Goal: Navigation & Orientation: Find specific page/section

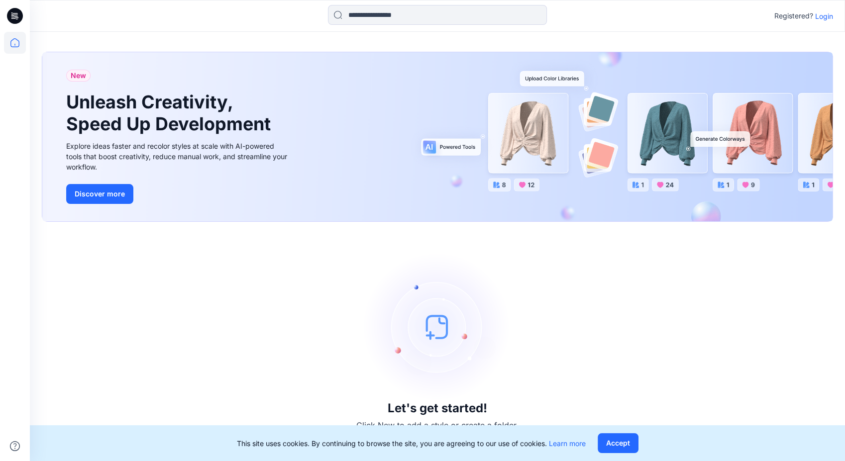
click at [823, 11] on p "Login" at bounding box center [824, 16] width 18 height 10
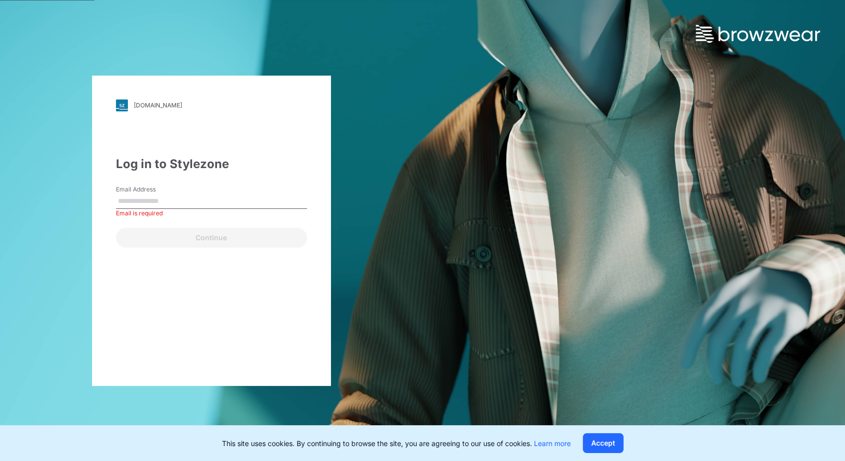
click at [137, 193] on label "Email Address" at bounding box center [151, 189] width 70 height 9
click at [137, 194] on input "Email Address" at bounding box center [211, 201] width 191 height 15
click at [151, 209] on div "Email is required" at bounding box center [211, 213] width 191 height 9
click at [168, 202] on input "Email Address" at bounding box center [211, 201] width 191 height 15
type input "**********"
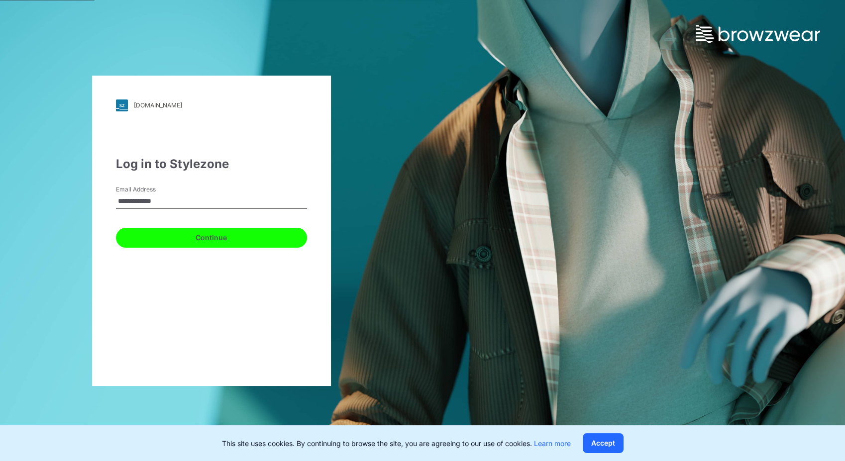
click at [199, 240] on button "Continue" at bounding box center [211, 238] width 191 height 20
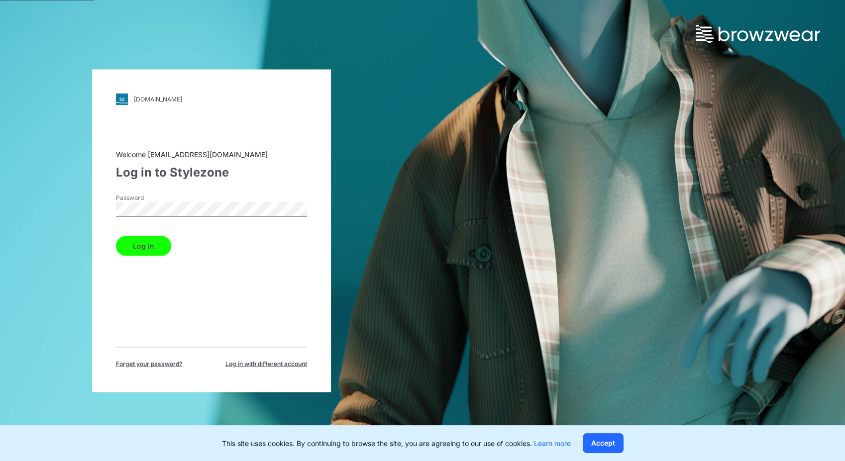
click at [149, 249] on button "Log in" at bounding box center [143, 246] width 55 height 20
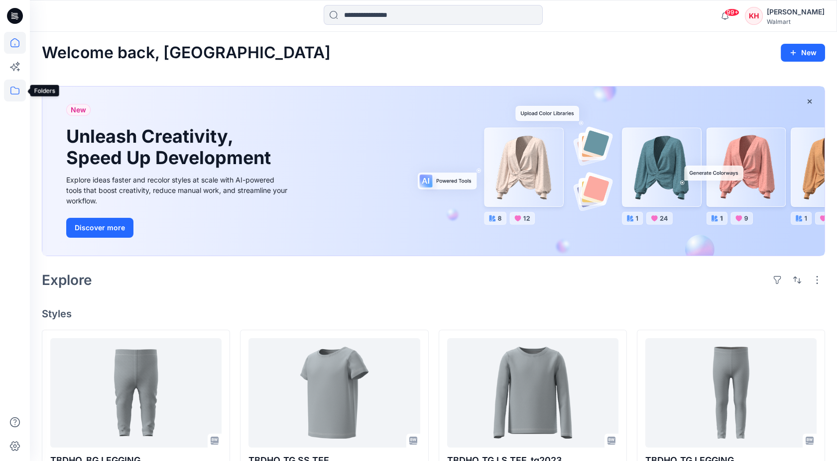
click at [21, 95] on icon at bounding box center [15, 91] width 22 height 22
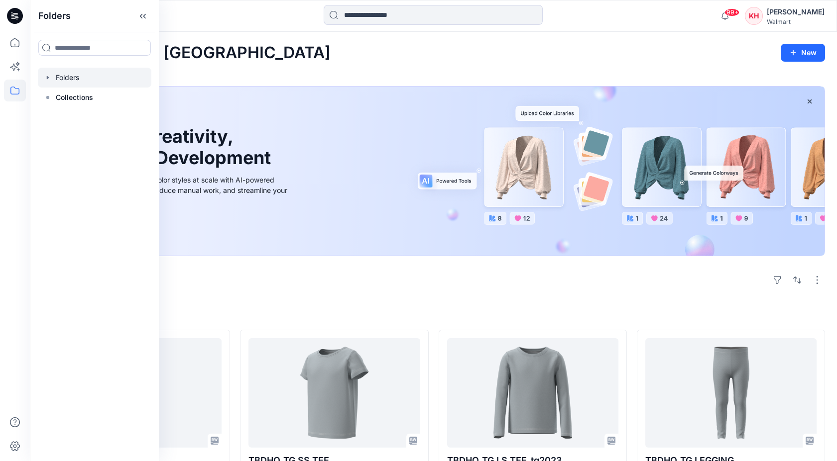
click at [48, 81] on icon "button" at bounding box center [48, 78] width 8 height 8
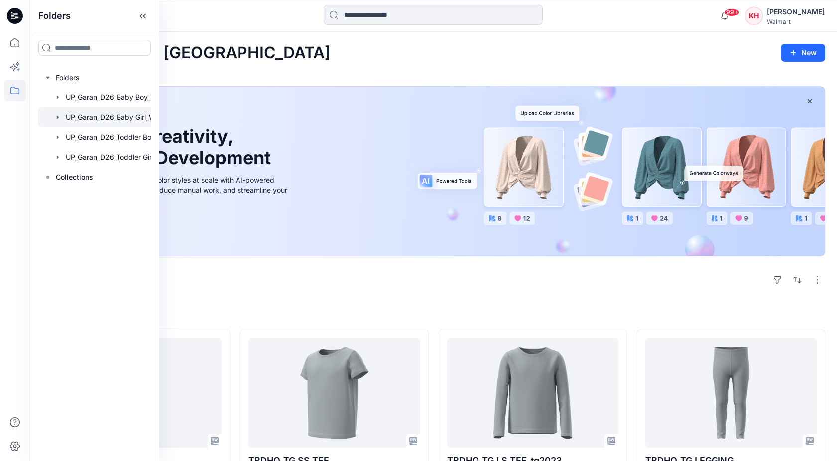
click at [110, 121] on div at bounding box center [107, 118] width 139 height 20
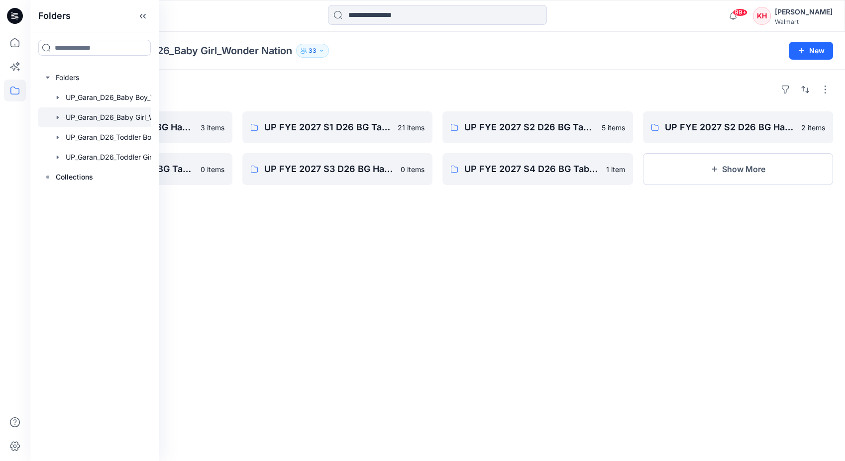
click at [590, 282] on div "Folders UP FYE 2027 S1 D26 BG Hanging Garan 3 items UP FYE 2027 S3 D26 BG Table…" at bounding box center [437, 266] width 815 height 392
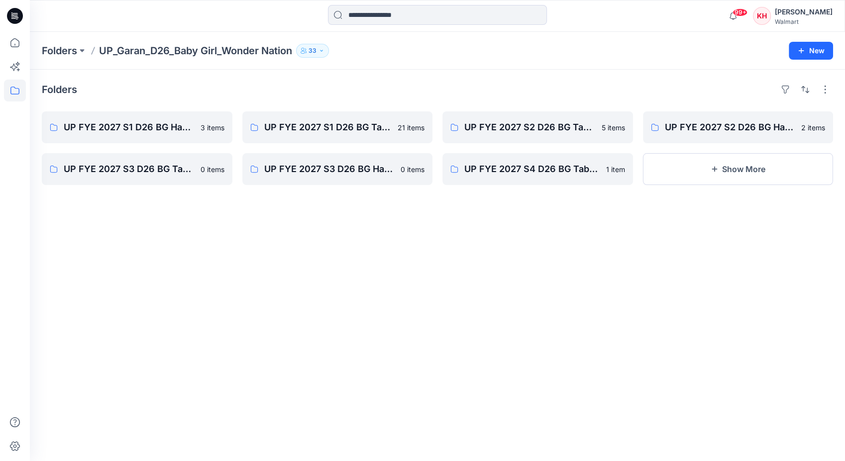
click at [582, 284] on div "Folders UP FYE 2027 S1 D26 BG Hanging Garan 3 items UP FYE 2027 S3 D26 BG Table…" at bounding box center [437, 266] width 815 height 392
click at [484, 174] on p "UP FYE 2027 S4 D26 BG Table Garan" at bounding box center [536, 169] width 145 height 14
click at [285, 213] on div "Folders UP FYE 2027 S1 D26 BG Hanging Garan 3 items UP FYE 2027 S3 D26 BG Table…" at bounding box center [437, 266] width 815 height 392
drag, startPoint x: 285, startPoint y: 213, endPoint x: 462, endPoint y: 207, distance: 176.8
click at [462, 207] on div "Folders UP FYE 2027 S1 D26 BG Hanging Garan 3 items UP FYE 2027 S3 D26 BG Table…" at bounding box center [437, 266] width 815 height 392
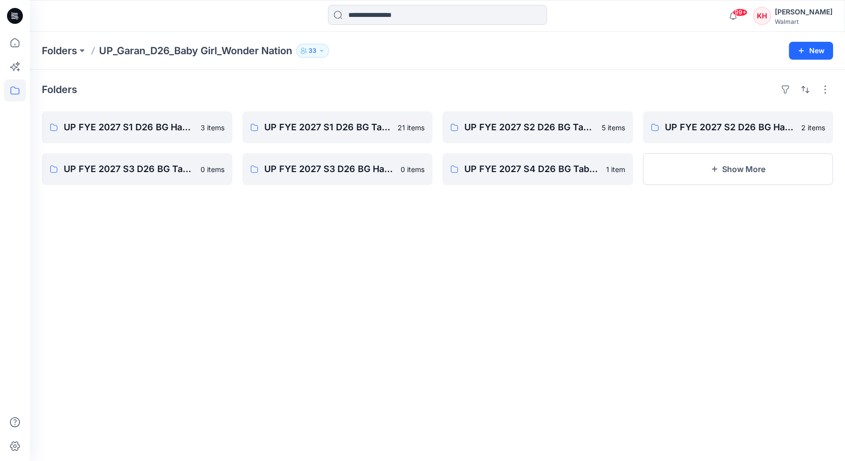
click at [385, 76] on div "Folders UP FYE 2027 S1 D26 BG Hanging Garan 3 items UP FYE 2027 S3 D26 BG Table…" at bounding box center [437, 266] width 815 height 392
click at [80, 54] on button at bounding box center [82, 51] width 10 height 14
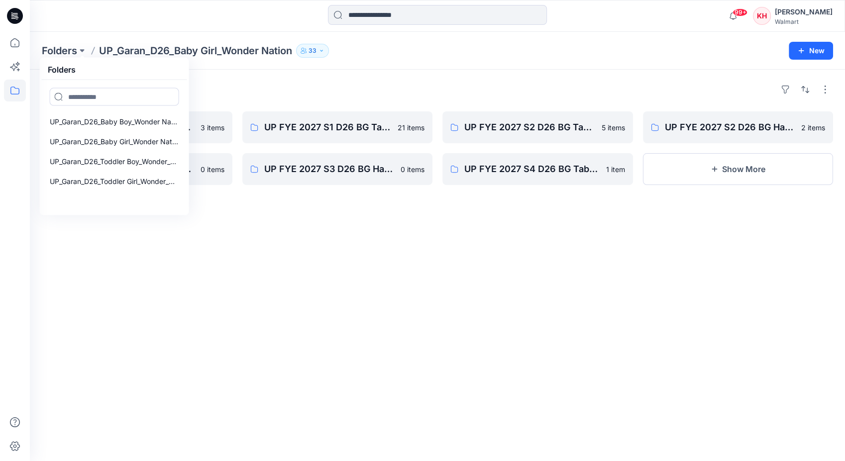
drag, startPoint x: 252, startPoint y: 90, endPoint x: 252, endPoint y: 81, distance: 9.0
click at [254, 90] on div "Folders" at bounding box center [438, 90] width 792 height 16
